Goal: Task Accomplishment & Management: Use online tool/utility

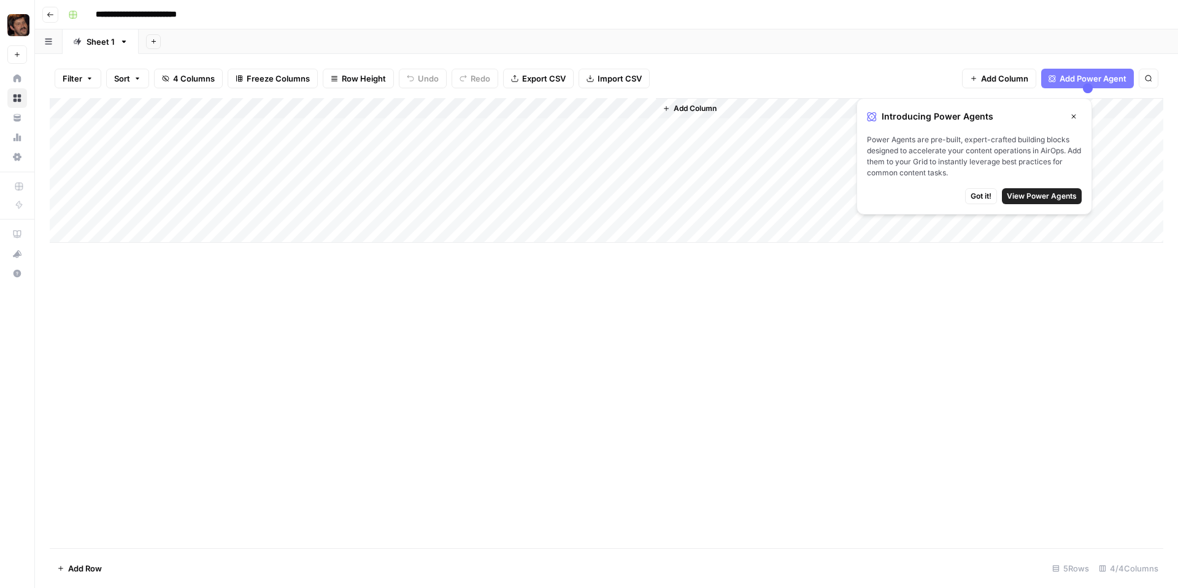
click at [973, 197] on span "Got it!" at bounding box center [980, 196] width 21 height 11
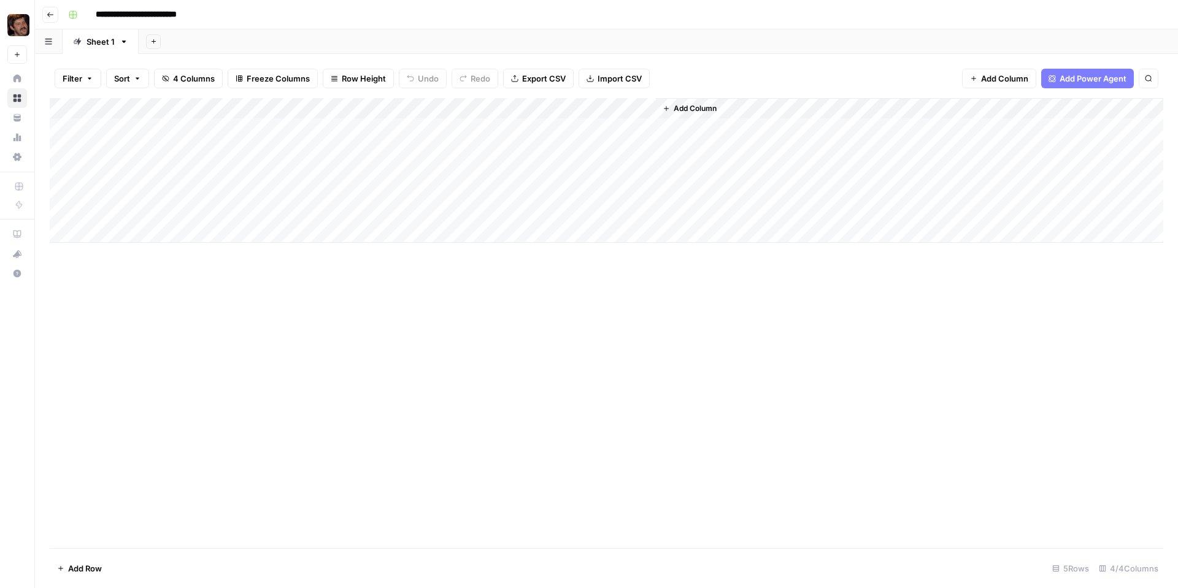
click at [18, 75] on icon at bounding box center [17, 78] width 8 height 8
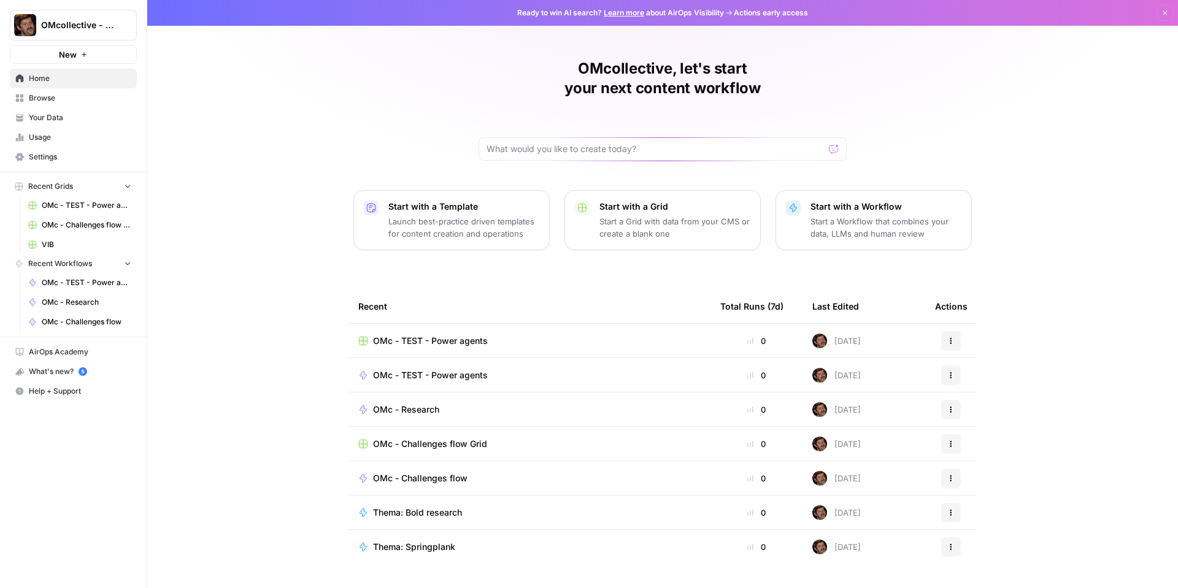
click at [66, 114] on span "Your Data" at bounding box center [80, 117] width 102 height 11
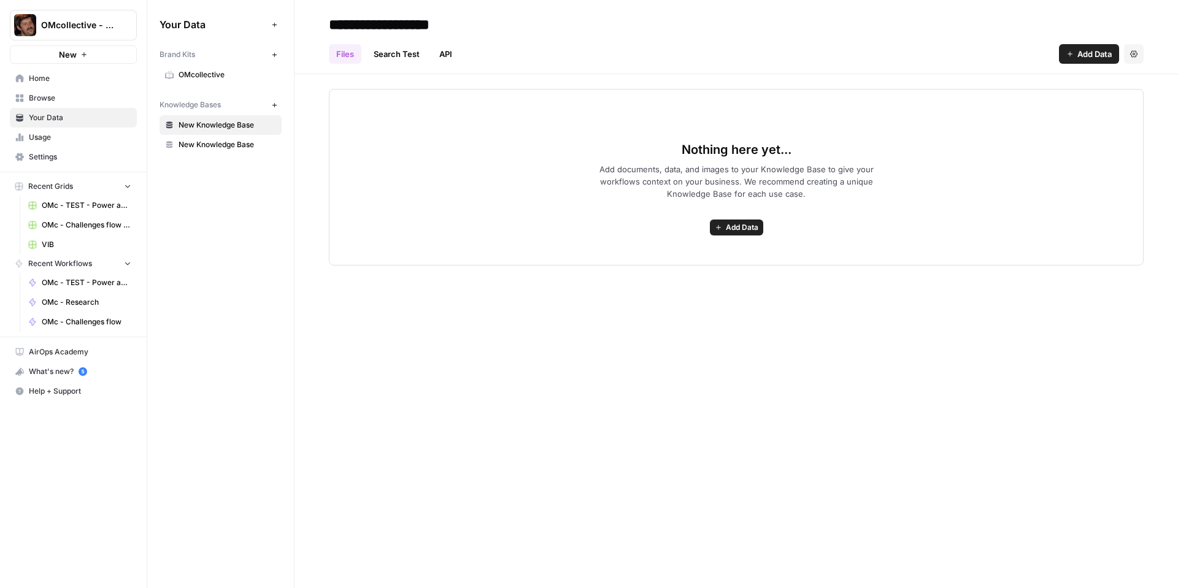
click at [220, 80] on span "OMcollective" at bounding box center [228, 74] width 98 height 11
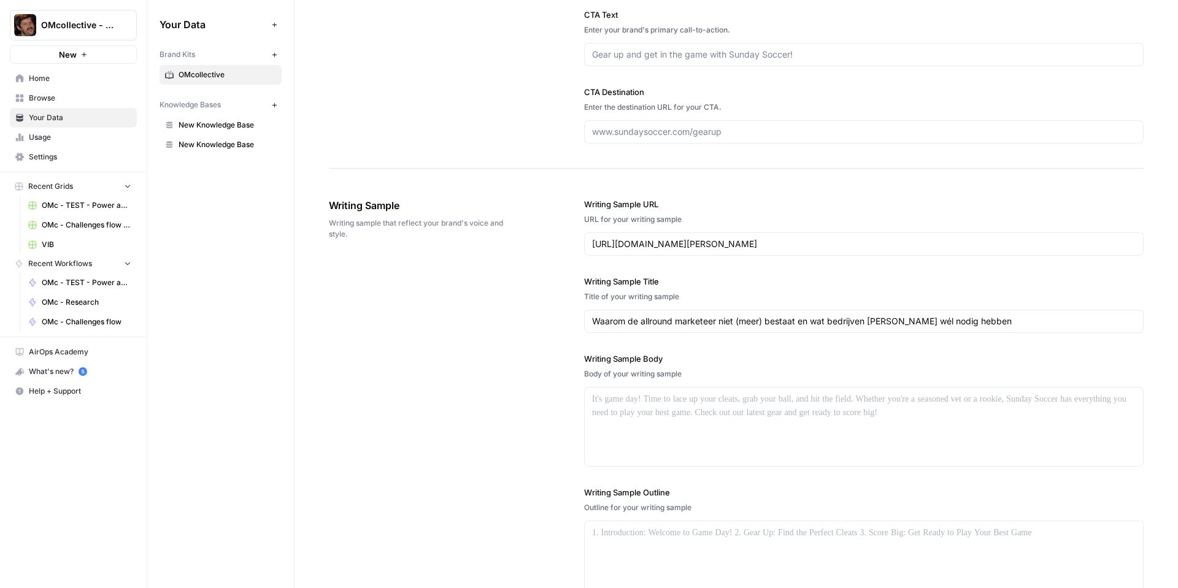
scroll to position [1034, 0]
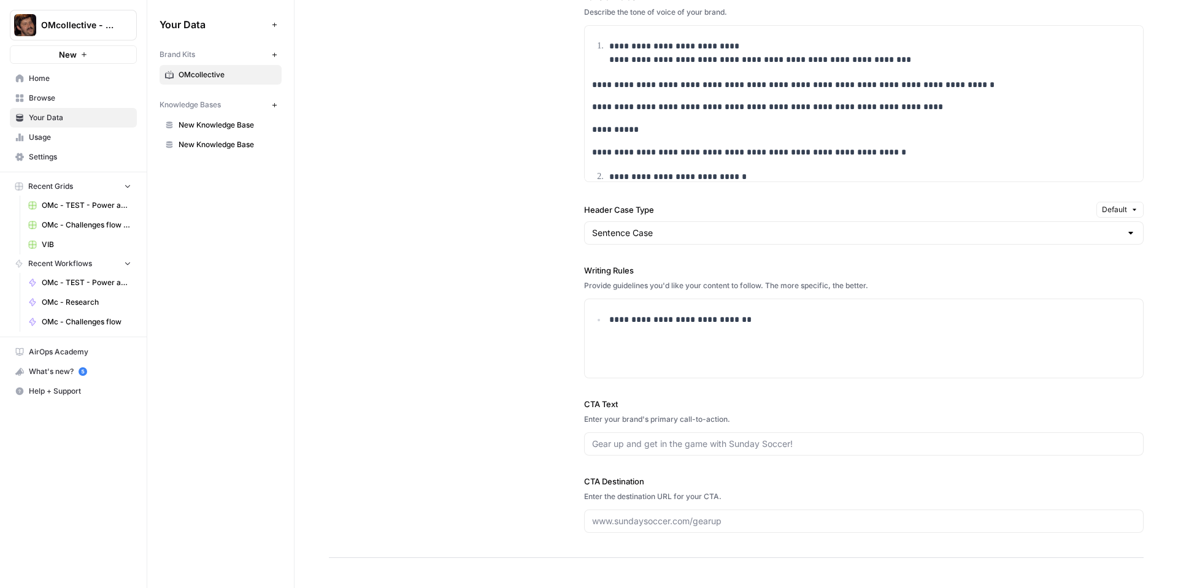
click at [80, 209] on span "OMc - TEST - Power agents" at bounding box center [87, 205] width 90 height 11
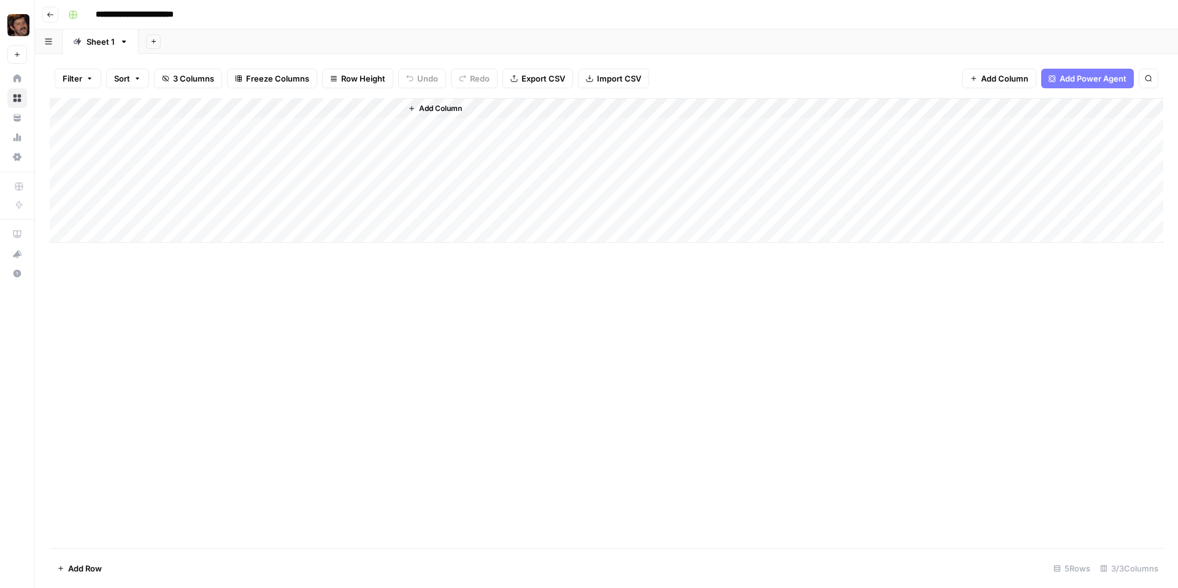
click at [140, 129] on div "Add Column" at bounding box center [606, 170] width 1113 height 145
click at [142, 128] on div "Add Column" at bounding box center [606, 170] width 1113 height 145
click at [248, 266] on div "Add Column" at bounding box center [606, 323] width 1113 height 450
click at [243, 130] on div "Add Column" at bounding box center [606, 170] width 1113 height 145
click at [278, 394] on div "Add Column" at bounding box center [606, 323] width 1113 height 450
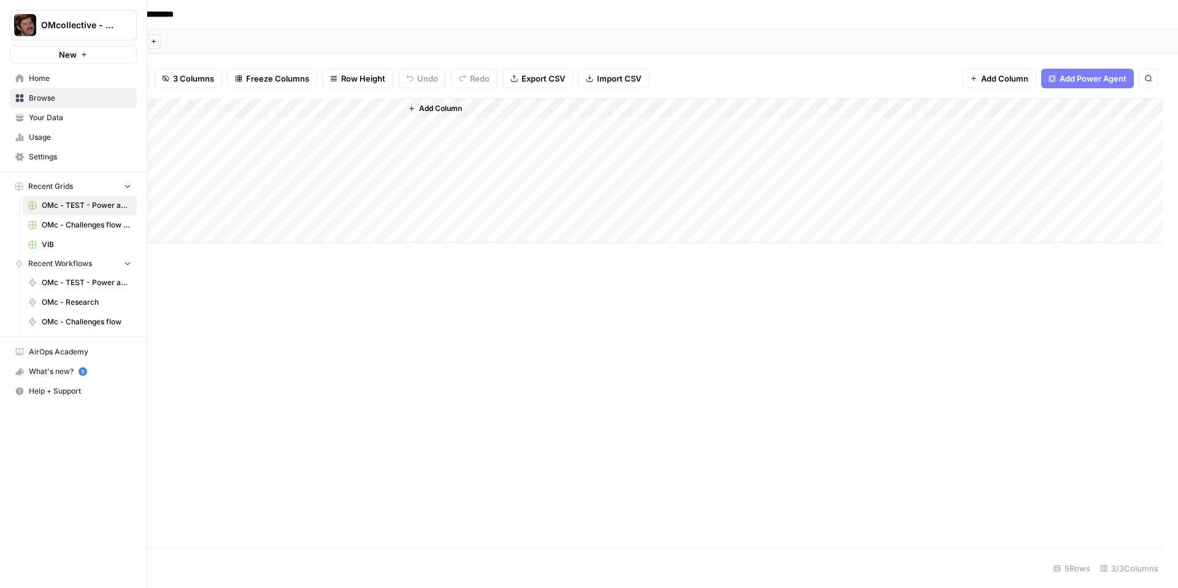
click at [72, 223] on span "OMc - Challenges flow Grid" at bounding box center [87, 225] width 90 height 11
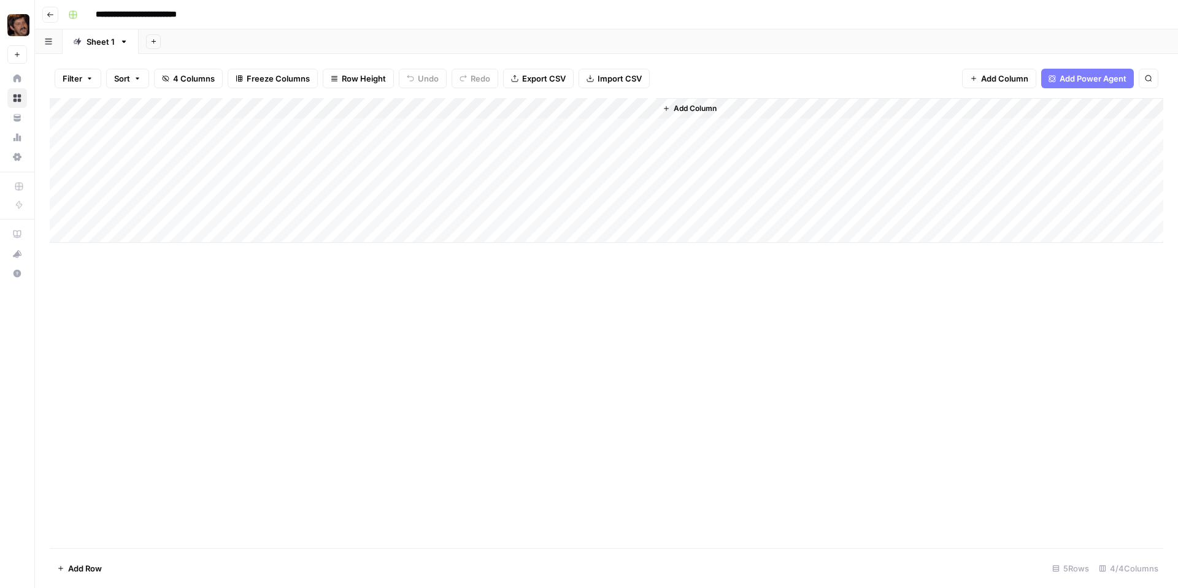
click at [580, 134] on div "Add Column" at bounding box center [606, 170] width 1113 height 145
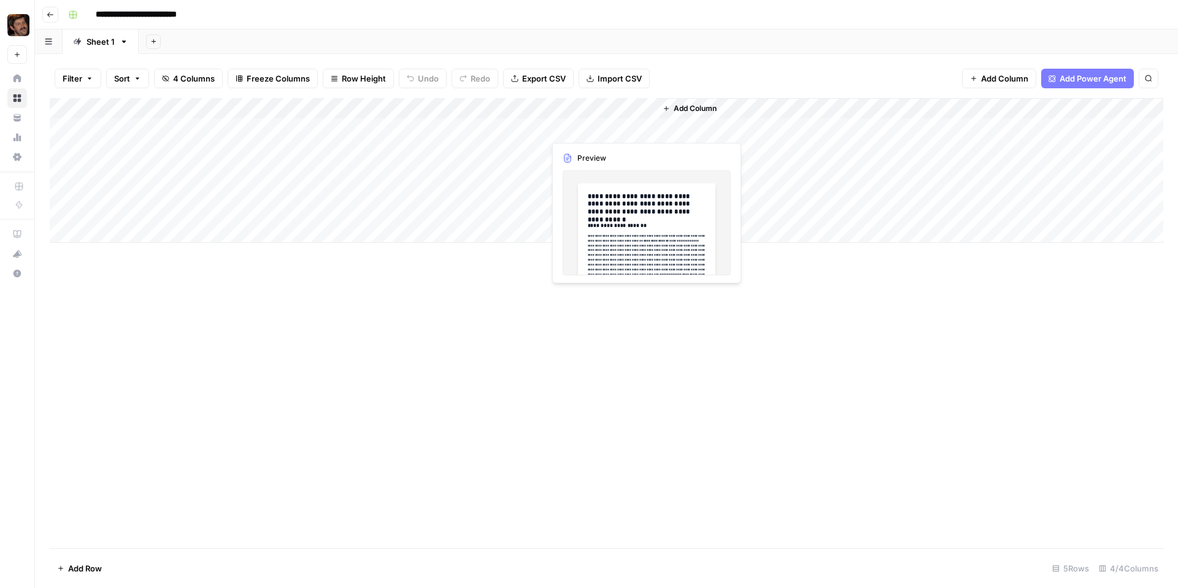
click at [580, 134] on div "Add Column" at bounding box center [606, 170] width 1113 height 145
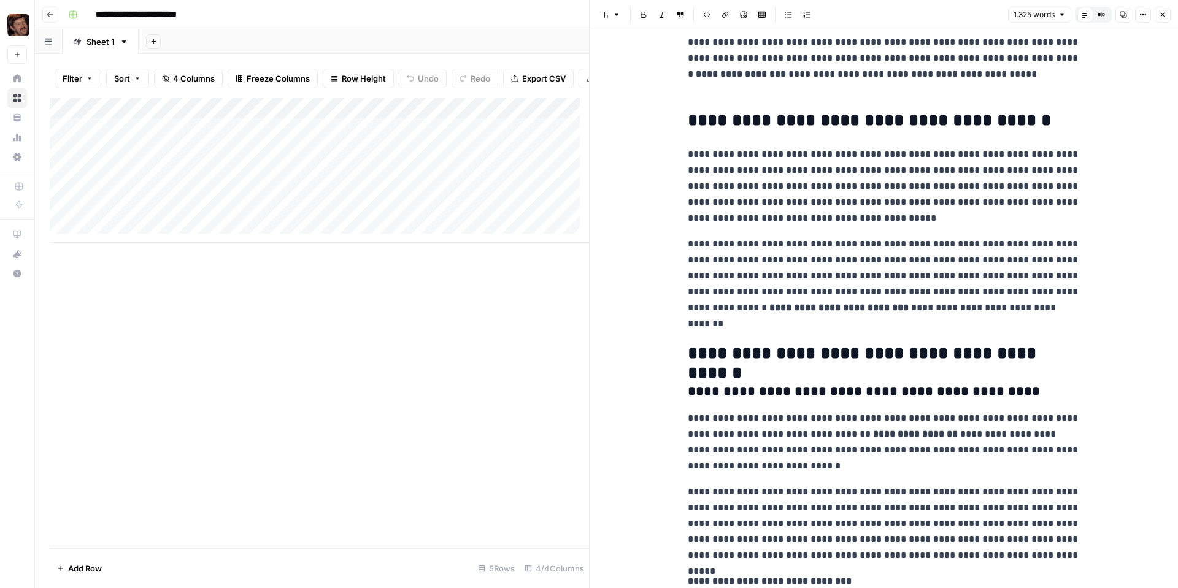
scroll to position [195, 0]
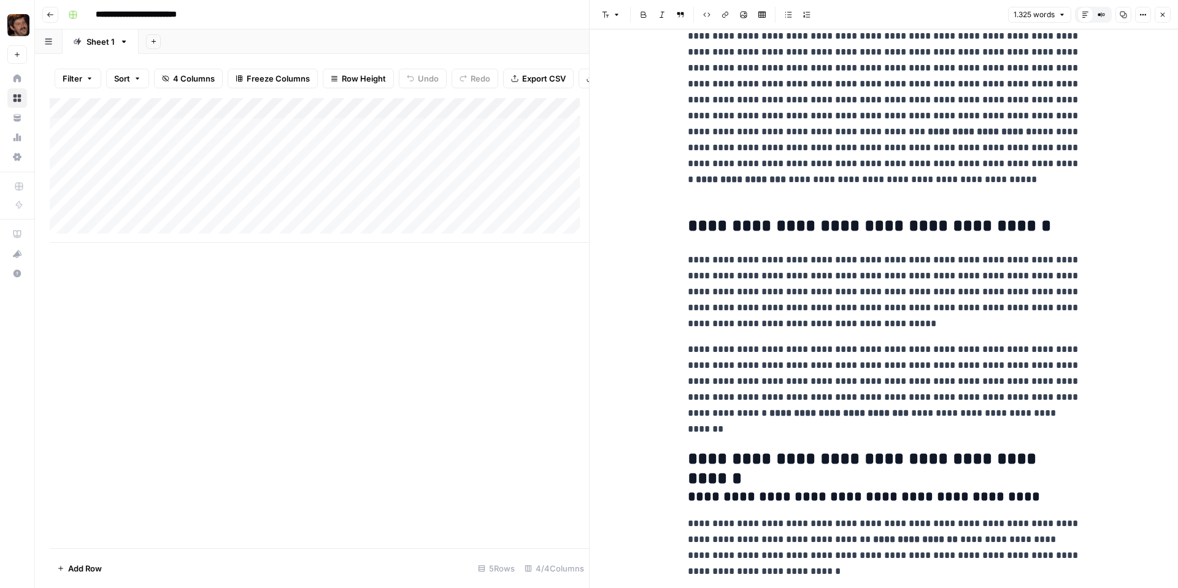
click at [1158, 13] on button "Close" at bounding box center [1162, 15] width 16 height 16
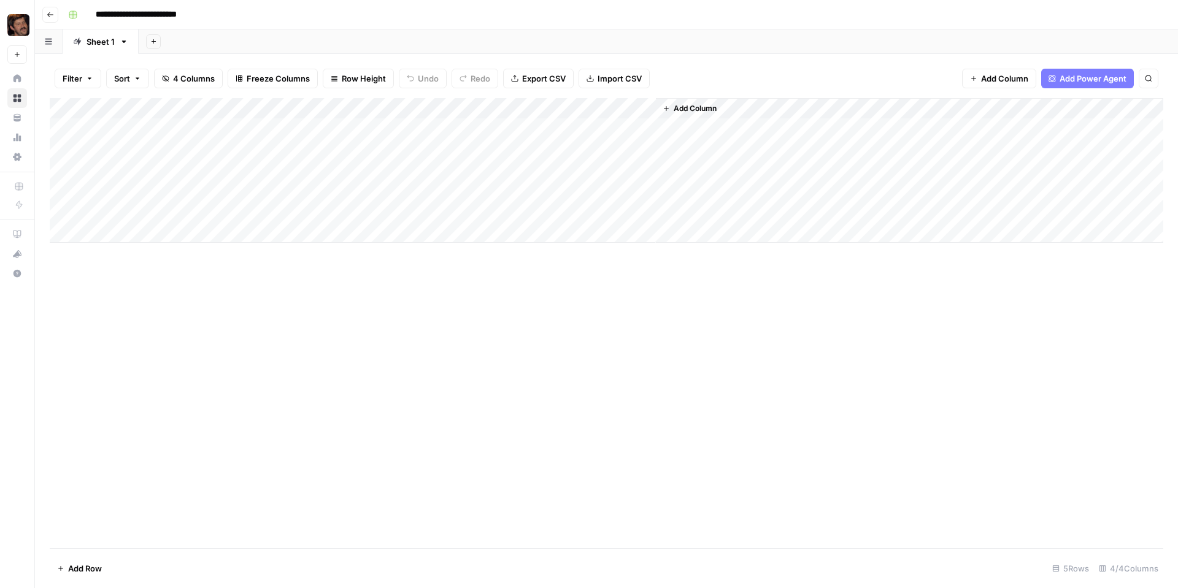
click at [242, 328] on div "Add Column" at bounding box center [606, 323] width 1113 height 450
click at [355, 337] on div "Add Column" at bounding box center [606, 323] width 1113 height 450
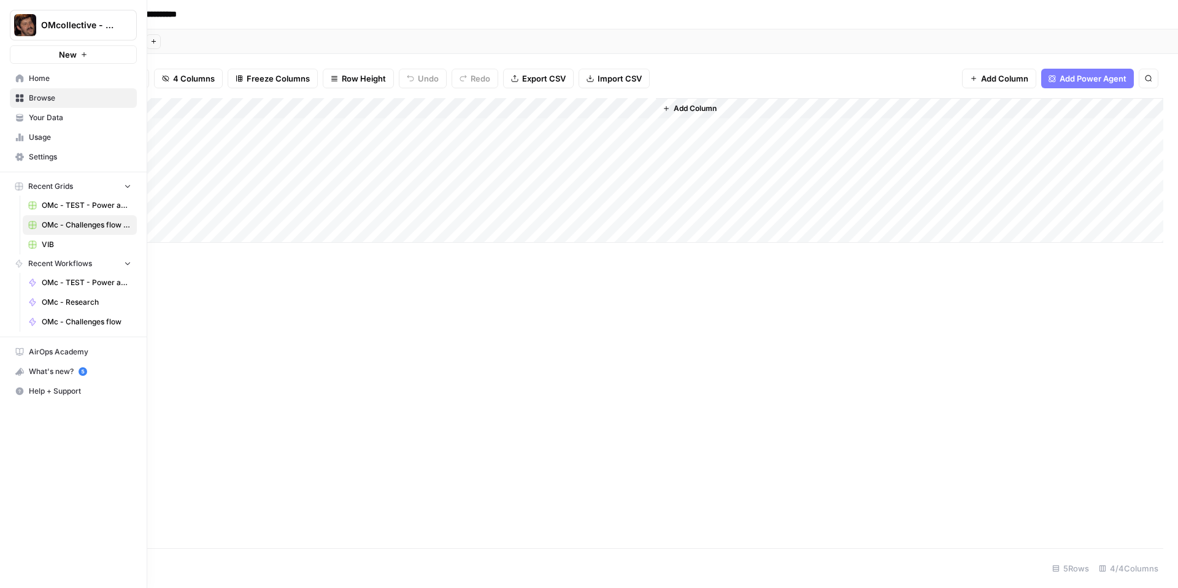
click at [90, 185] on button "Recent Grids" at bounding box center [73, 186] width 127 height 18
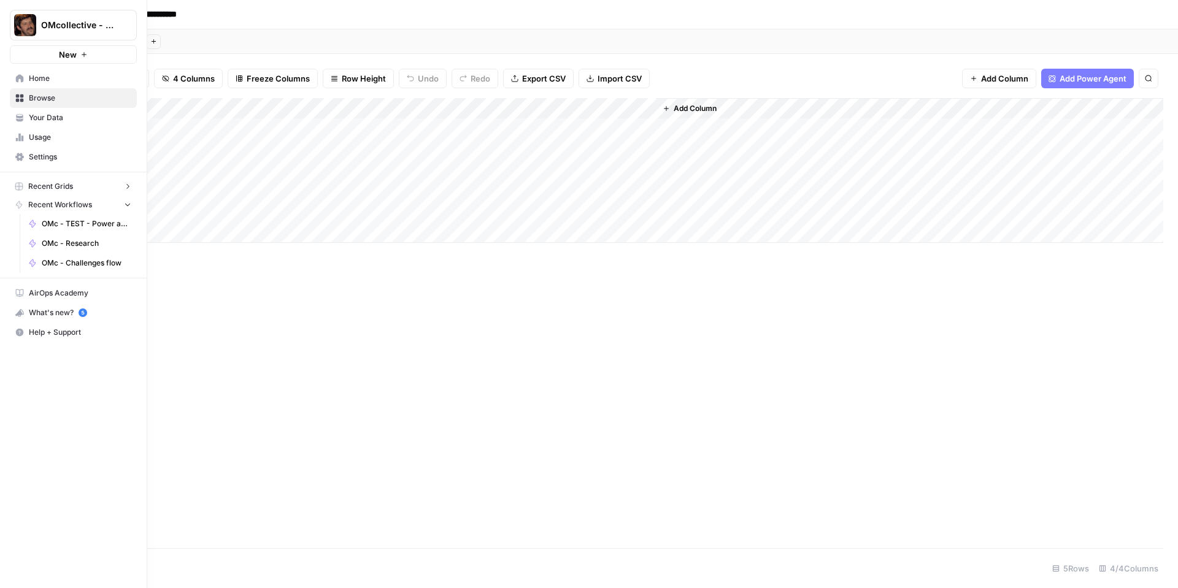
click at [94, 204] on button "Recent Workflows" at bounding box center [73, 205] width 127 height 18
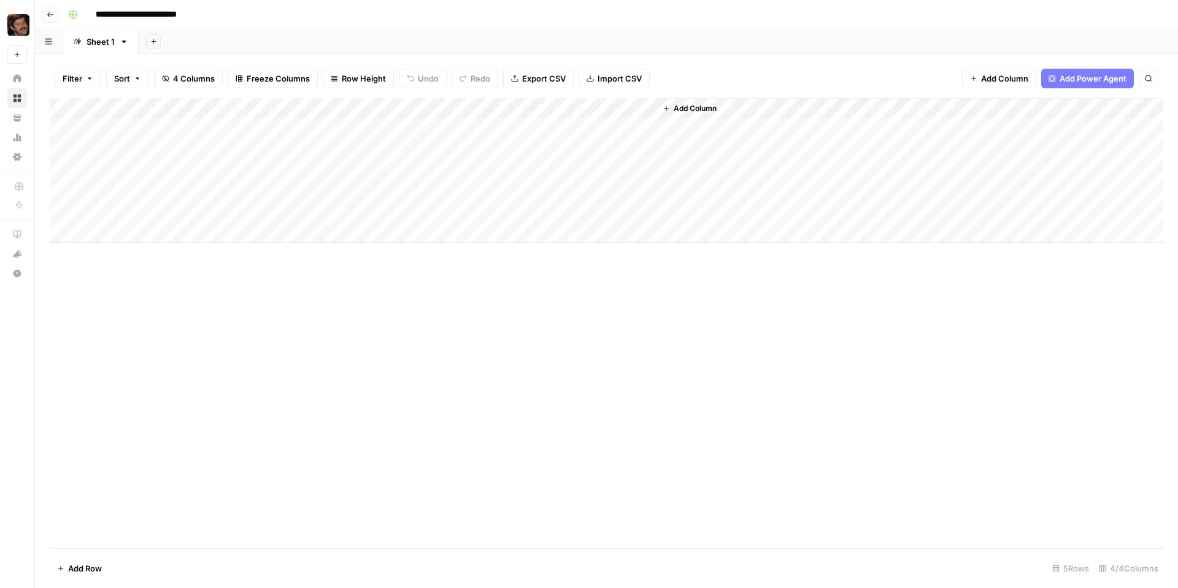
click at [249, 309] on div "Add Column" at bounding box center [606, 323] width 1113 height 450
click at [434, 18] on div "**********" at bounding box center [614, 15] width 1102 height 20
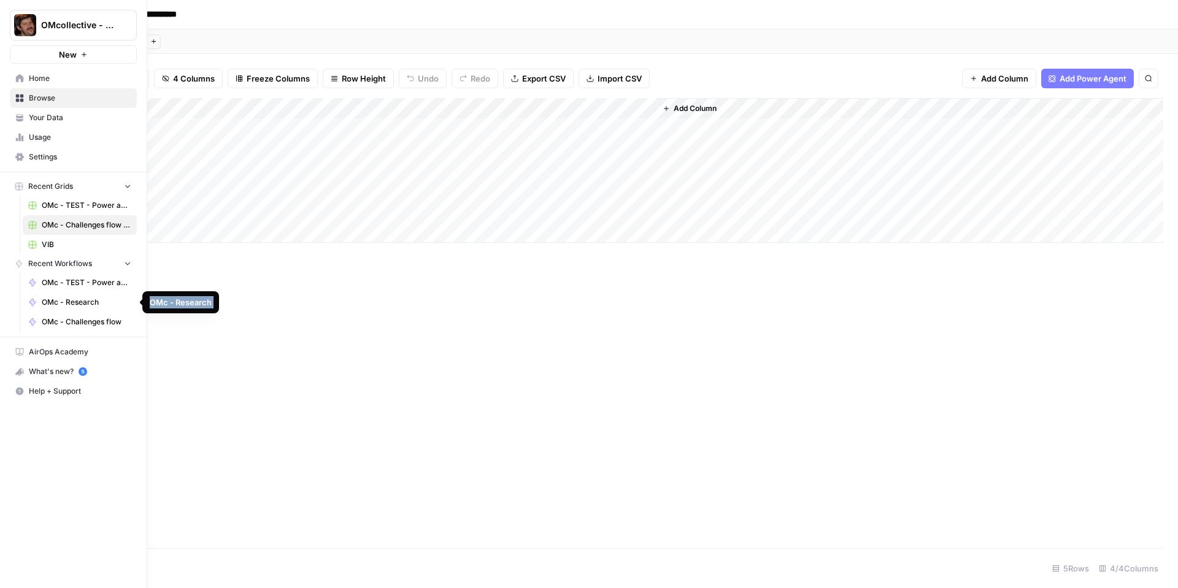
click at [81, 303] on span "OMc - Research" at bounding box center [87, 302] width 90 height 11
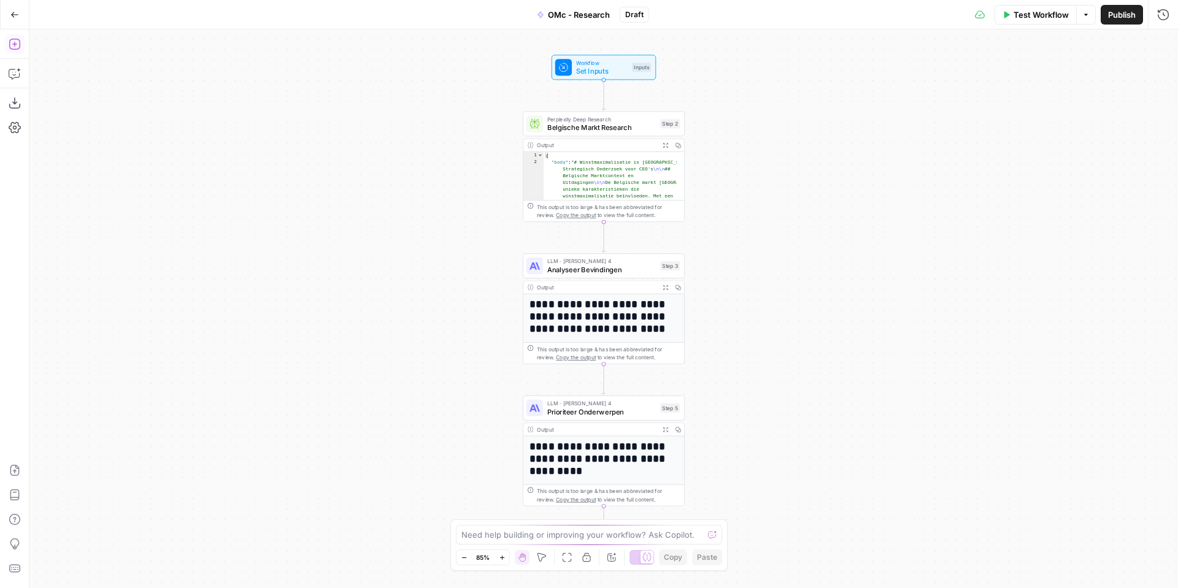
click at [17, 50] on button "Add Steps" at bounding box center [15, 44] width 20 height 20
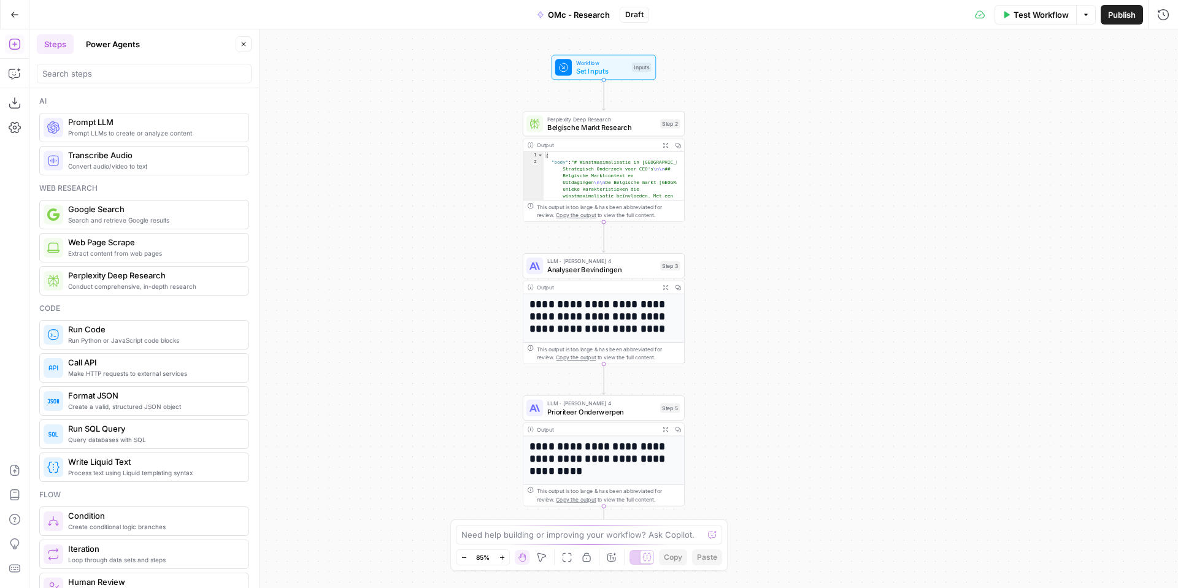
click at [115, 42] on button "Power Agents" at bounding box center [113, 44] width 69 height 20
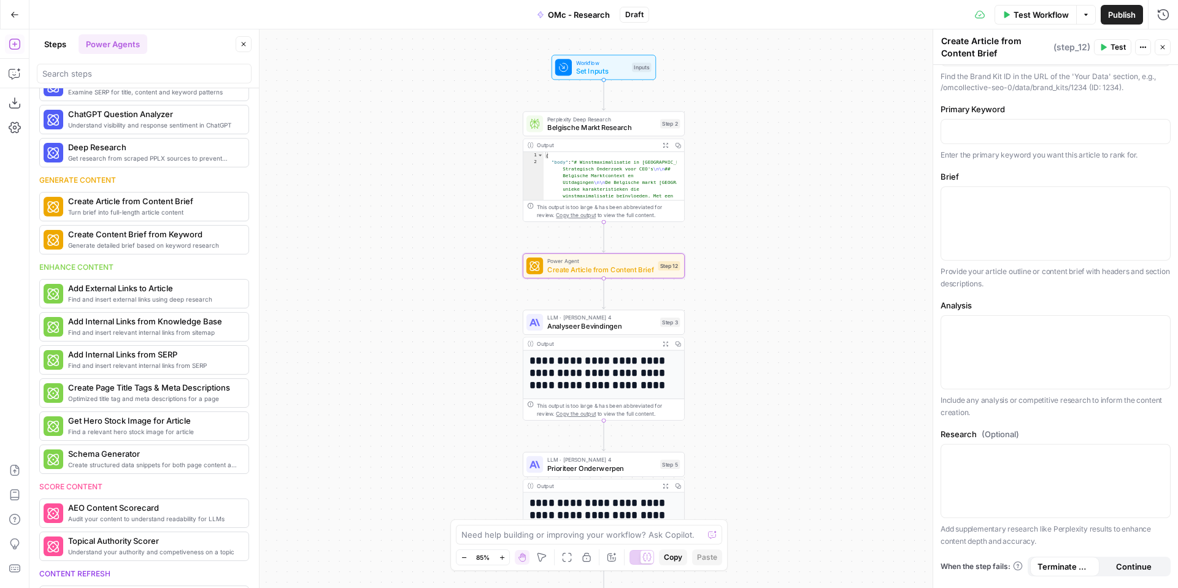
scroll to position [27, 0]
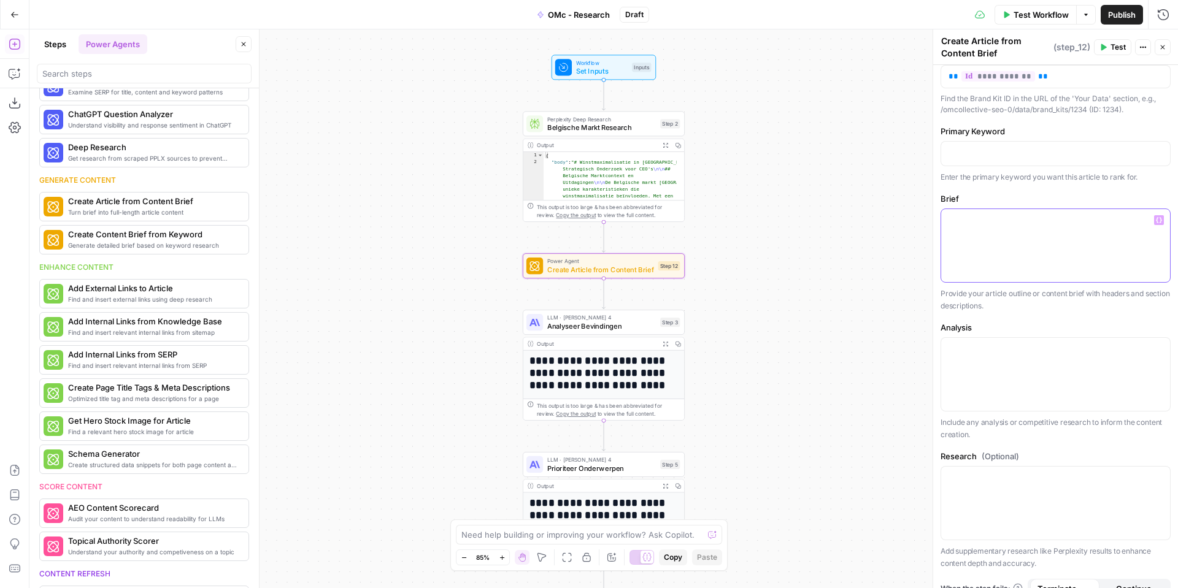
click at [1017, 234] on div at bounding box center [1055, 245] width 229 height 73
click at [881, 212] on div "Workflow Set Inputs Inputs Perplexity Deep Research Belgische Markt Research St…" at bounding box center [603, 308] width 1148 height 559
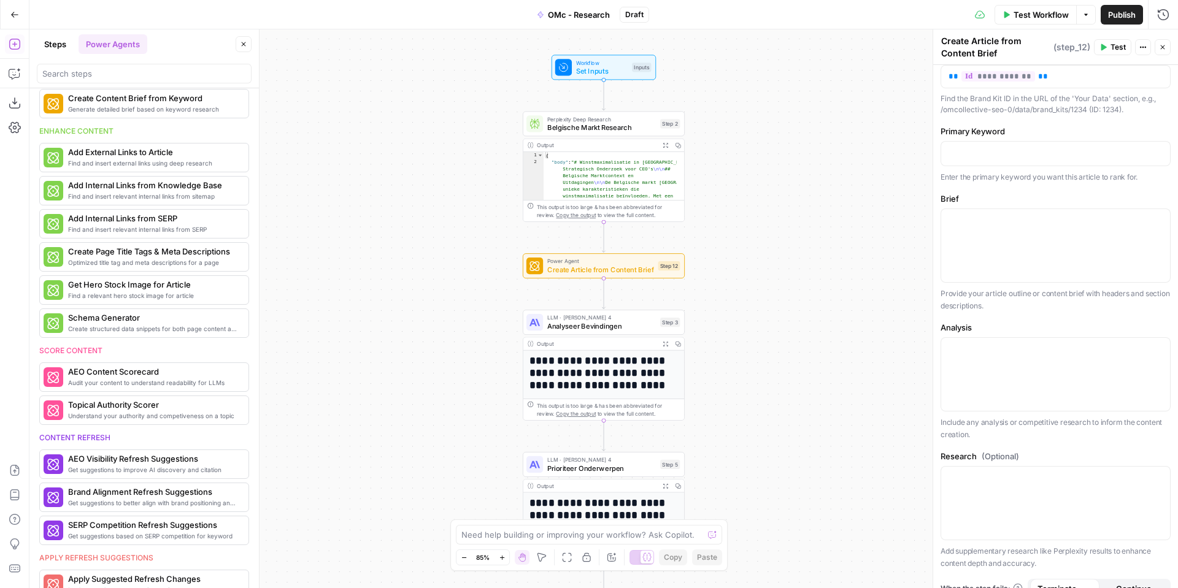
scroll to position [41, 0]
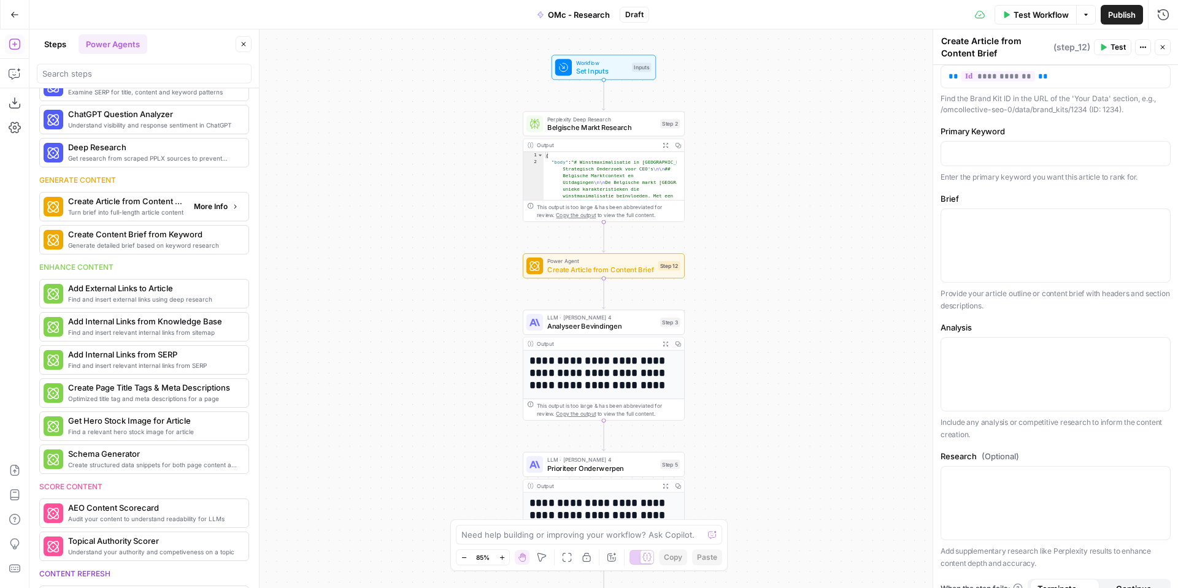
click at [218, 209] on span "More Info" at bounding box center [211, 206] width 34 height 11
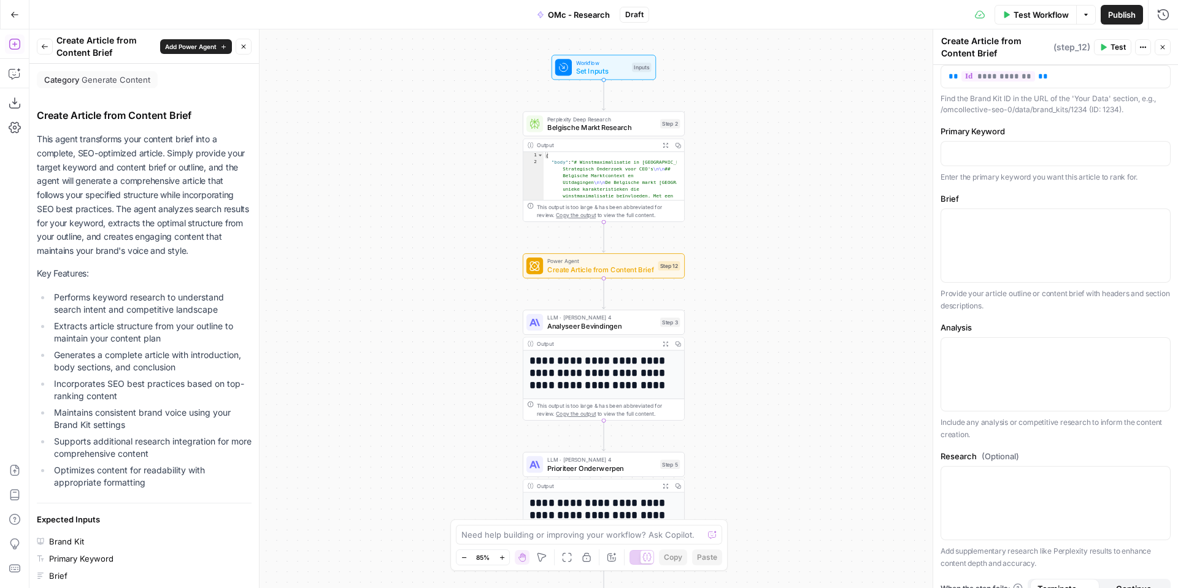
scroll to position [309, 0]
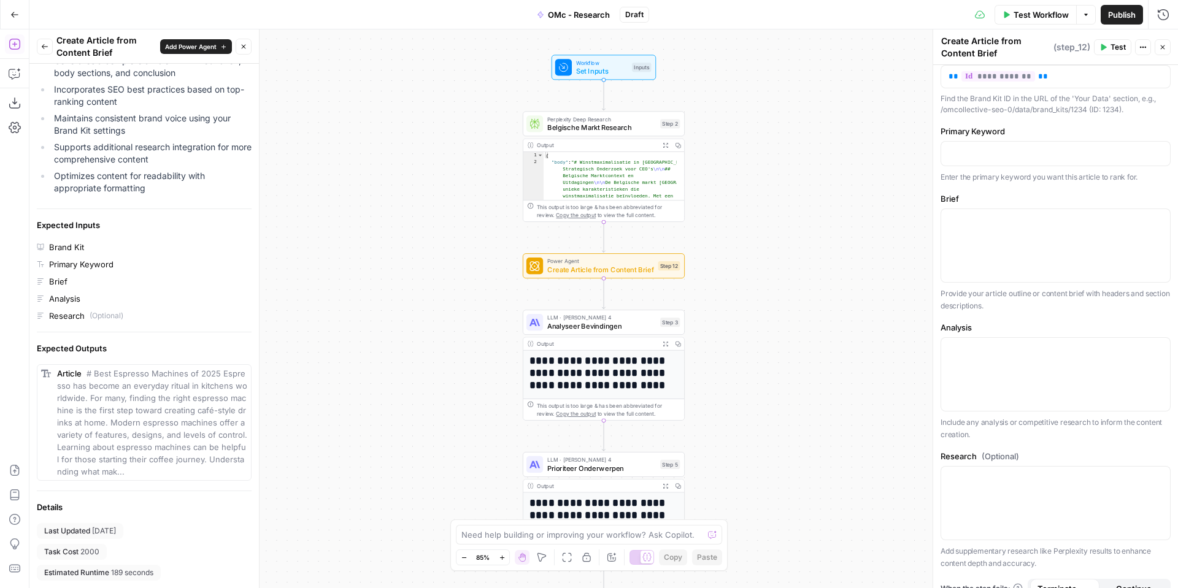
click at [93, 545] on div "Task Cost 2000" at bounding box center [72, 552] width 70 height 16
click at [93, 547] on span "2000" at bounding box center [89, 552] width 19 height 11
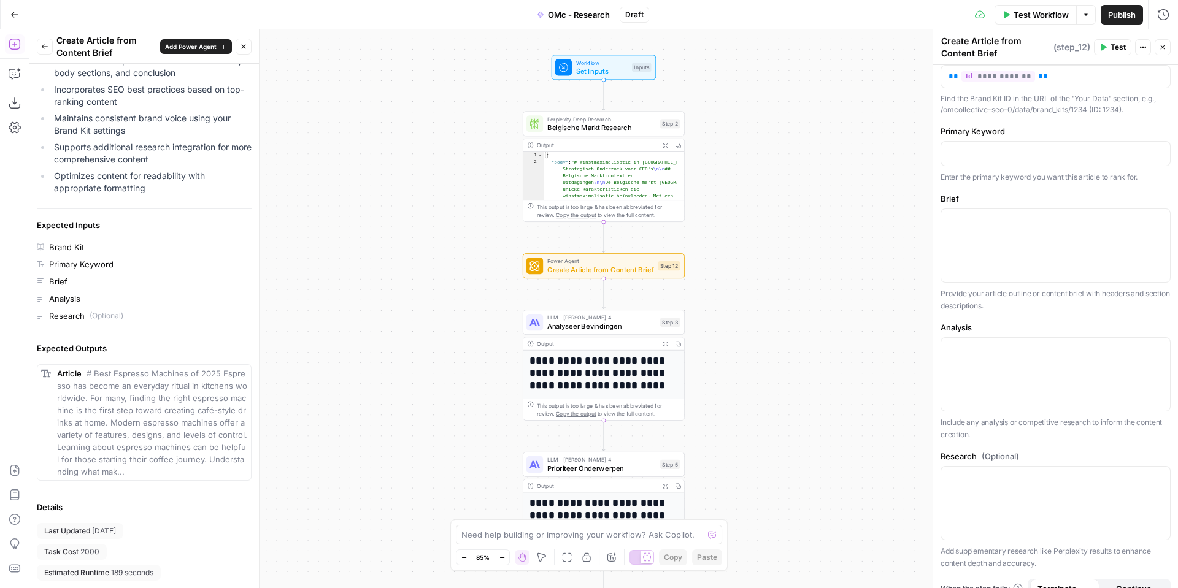
click at [93, 547] on span "2000" at bounding box center [89, 552] width 19 height 11
click at [17, 16] on icon "button" at bounding box center [14, 14] width 9 height 9
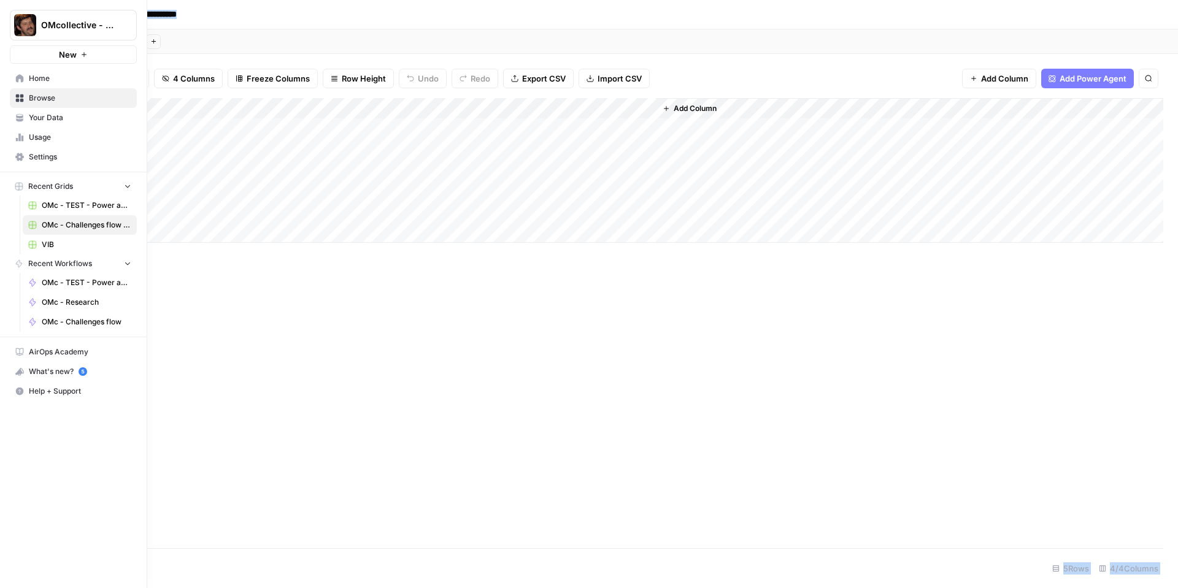
click at [59, 286] on span "OMc - TEST - Power agents" at bounding box center [87, 282] width 90 height 11
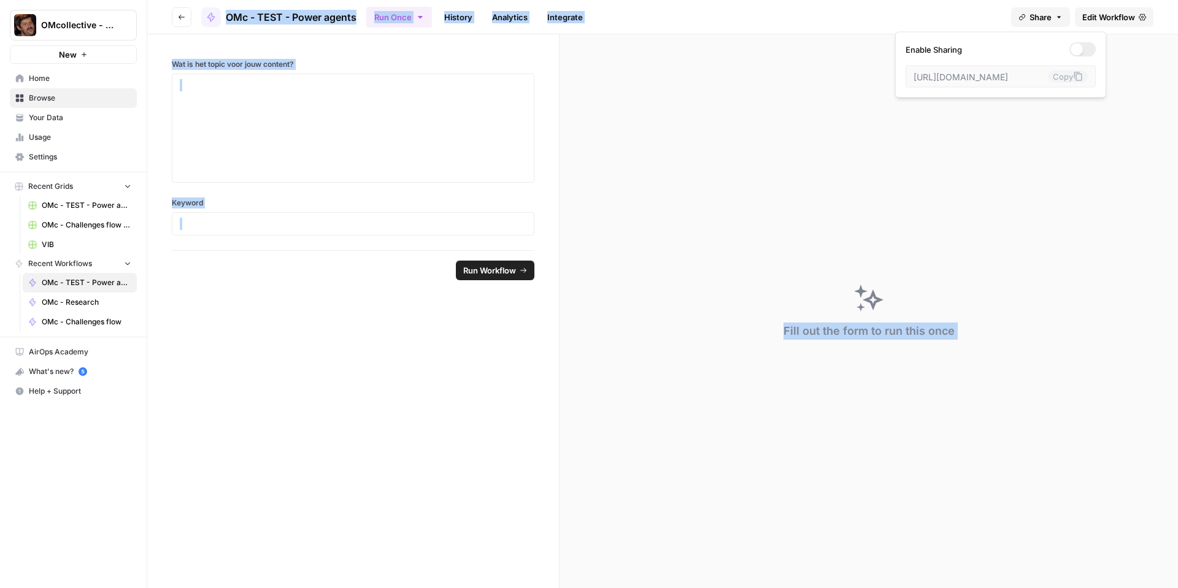
click at [1040, 17] on span "Share" at bounding box center [1040, 17] width 22 height 12
click at [1115, 15] on span "Edit Workflow" at bounding box center [1108, 17] width 53 height 12
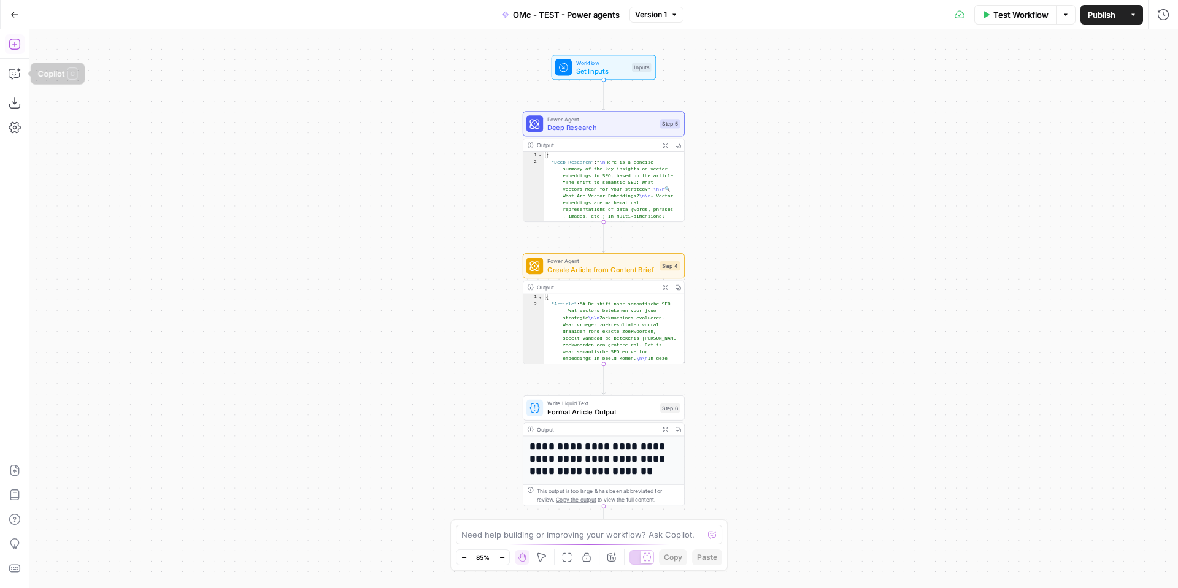
click at [17, 48] on icon "button" at bounding box center [15, 44] width 12 height 12
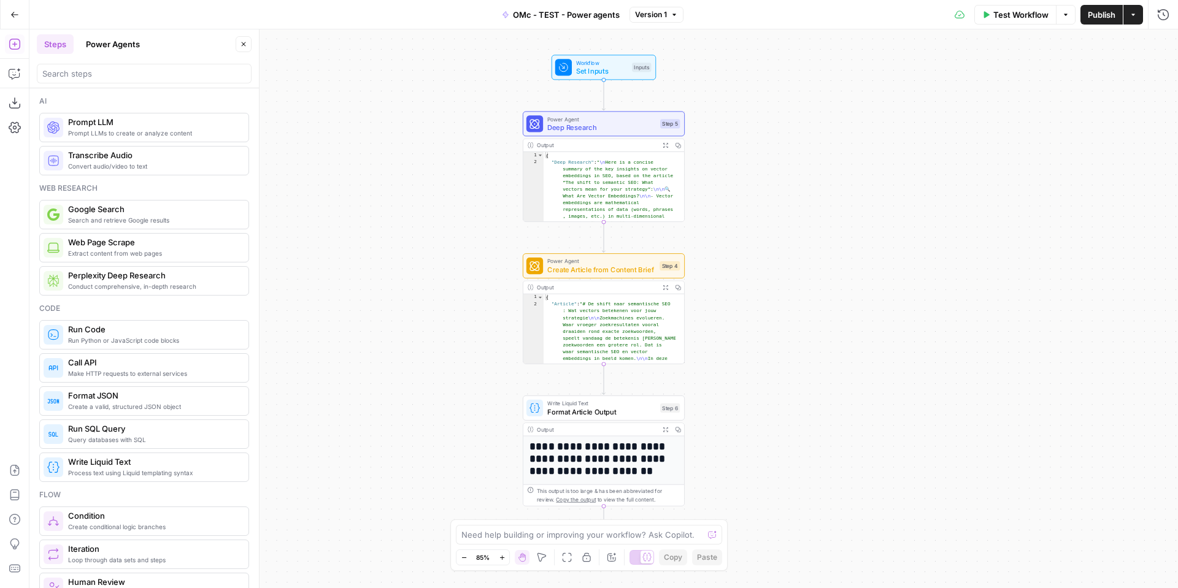
click at [224, 15] on div "Go Back OMc - TEST - Power agents Version 1 Test Workflow Options Publish Actio…" at bounding box center [589, 14] width 1178 height 29
